Goal: Task Accomplishment & Management: Manage account settings

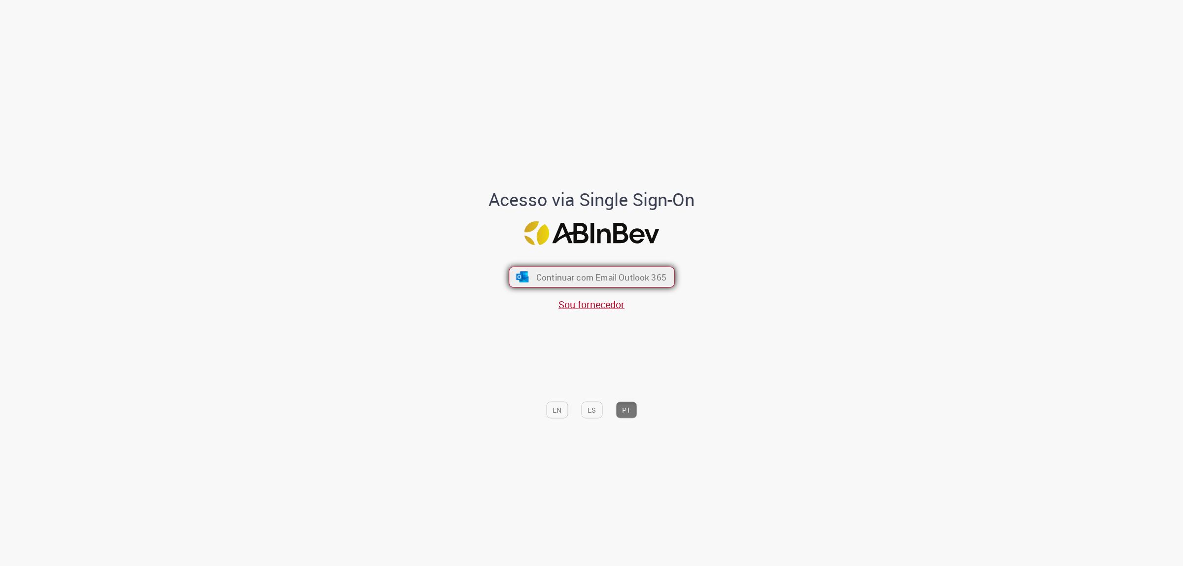
click at [539, 271] on span "Continuar com Email Outlook 365" at bounding box center [601, 276] width 130 height 11
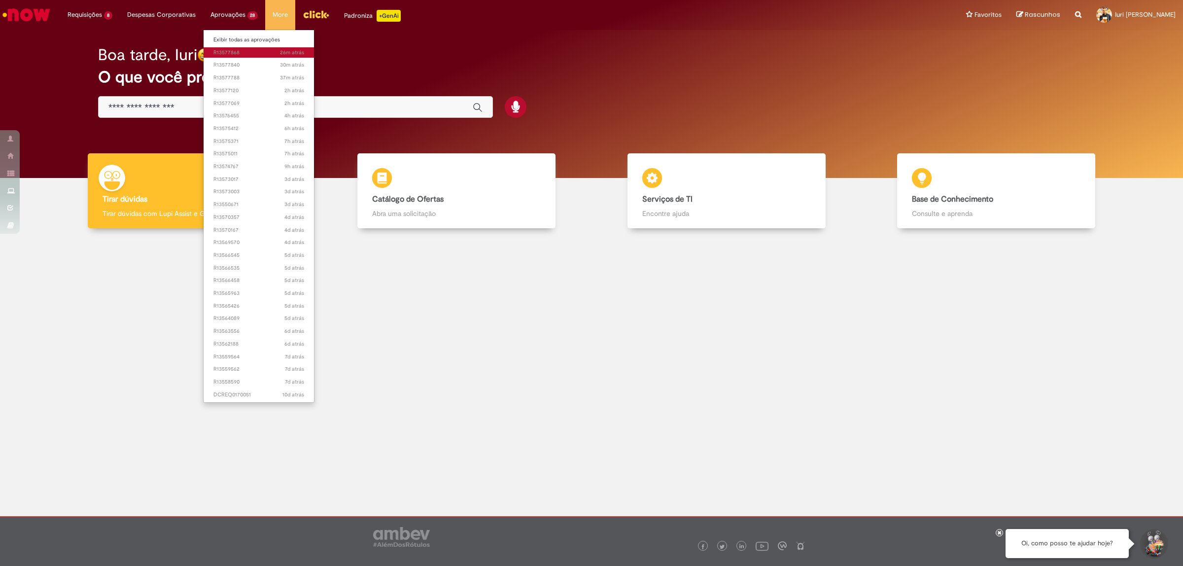
click at [233, 51] on span "26m atrás 26 minutos atrás R13577868" at bounding box center [258, 53] width 91 height 8
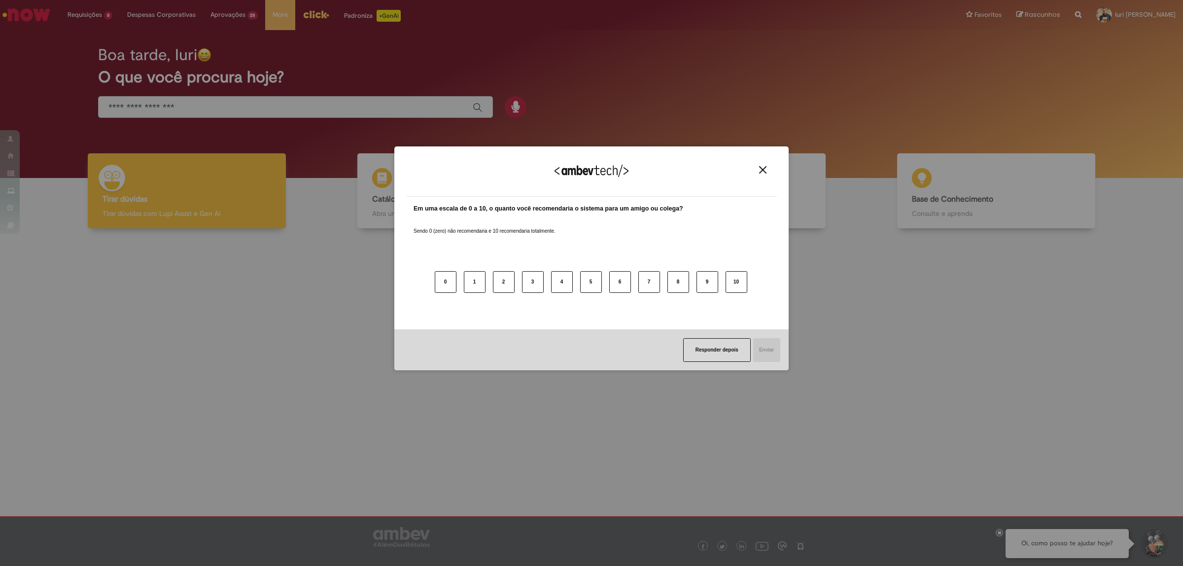
click at [760, 173] on img "Close" at bounding box center [762, 169] width 7 height 7
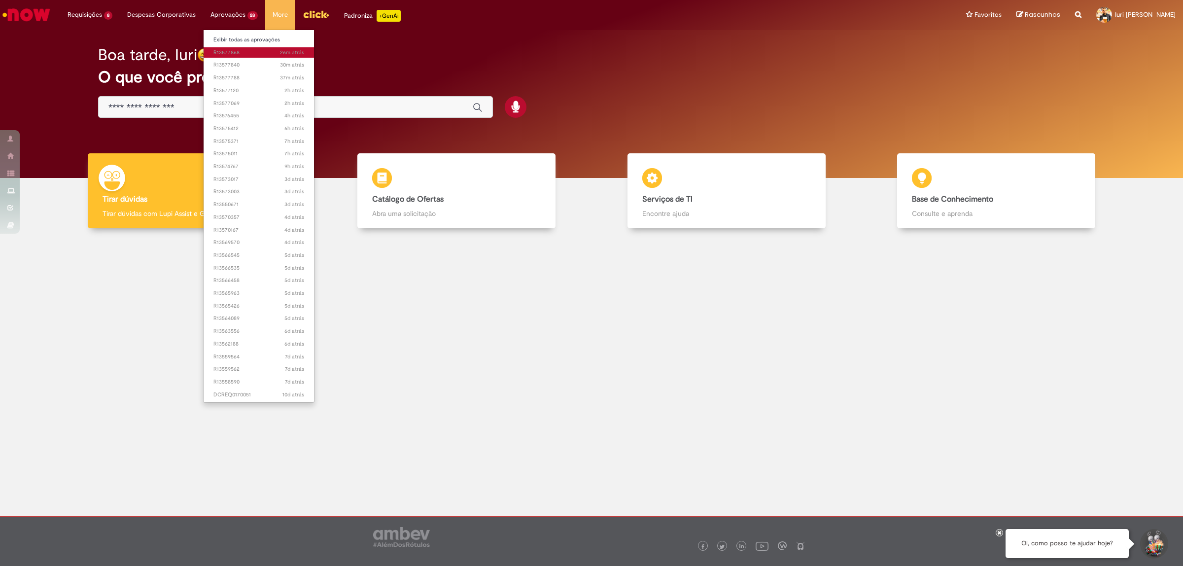
click at [235, 52] on span "26m atrás 26 minutos atrás R13577868" at bounding box center [258, 53] width 91 height 8
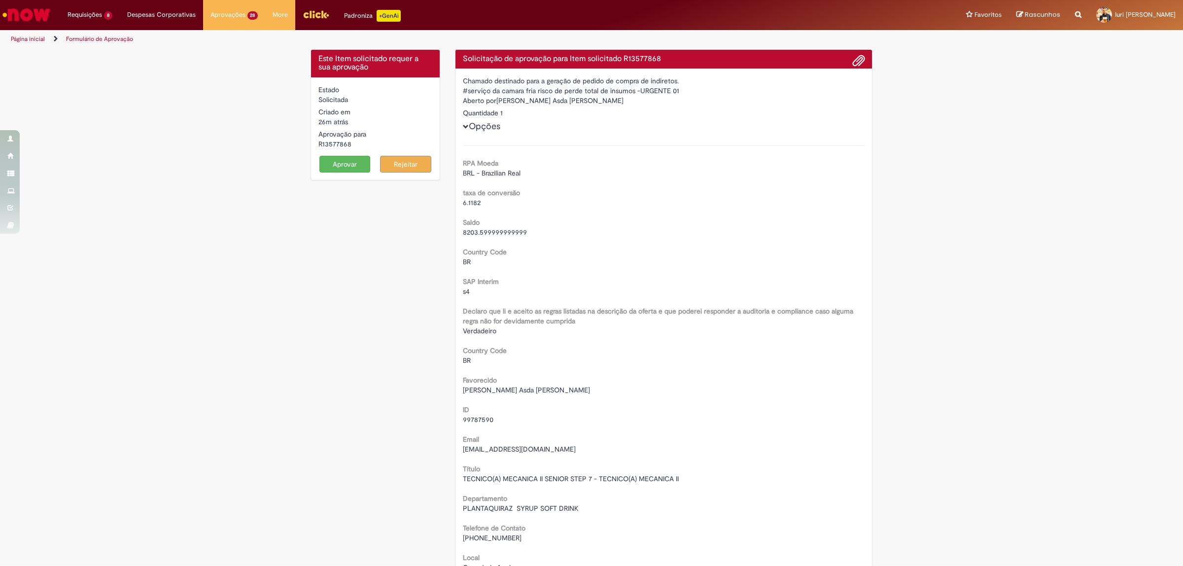
click at [340, 165] on button "Aprovar" at bounding box center [344, 164] width 51 height 17
